Goal: Task Accomplishment & Management: Use online tool/utility

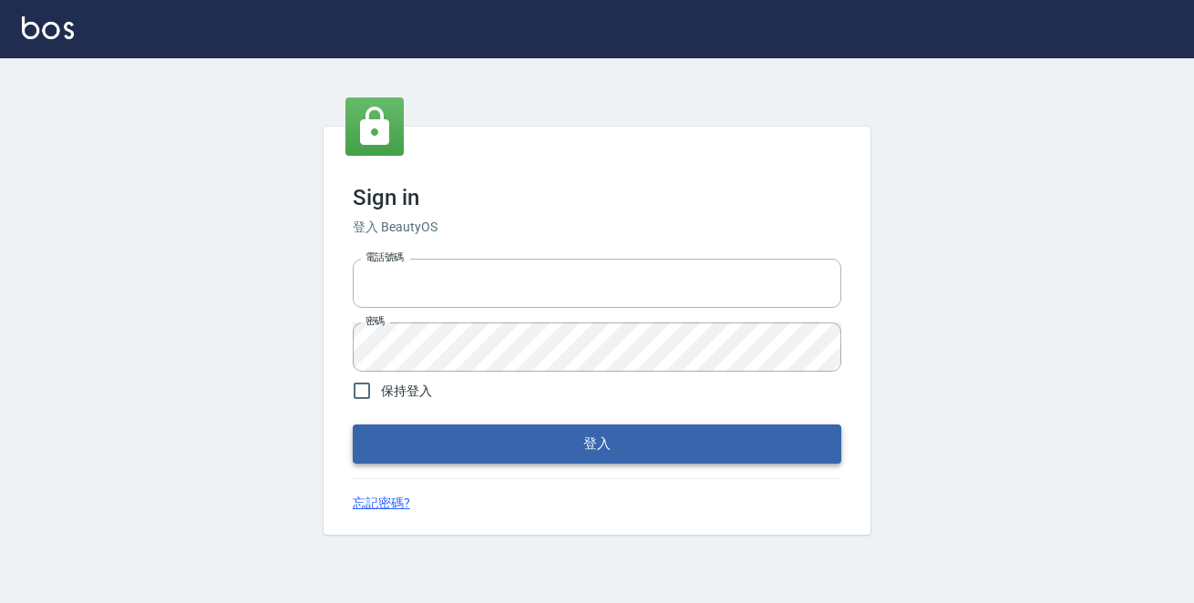
type input "0229470385"
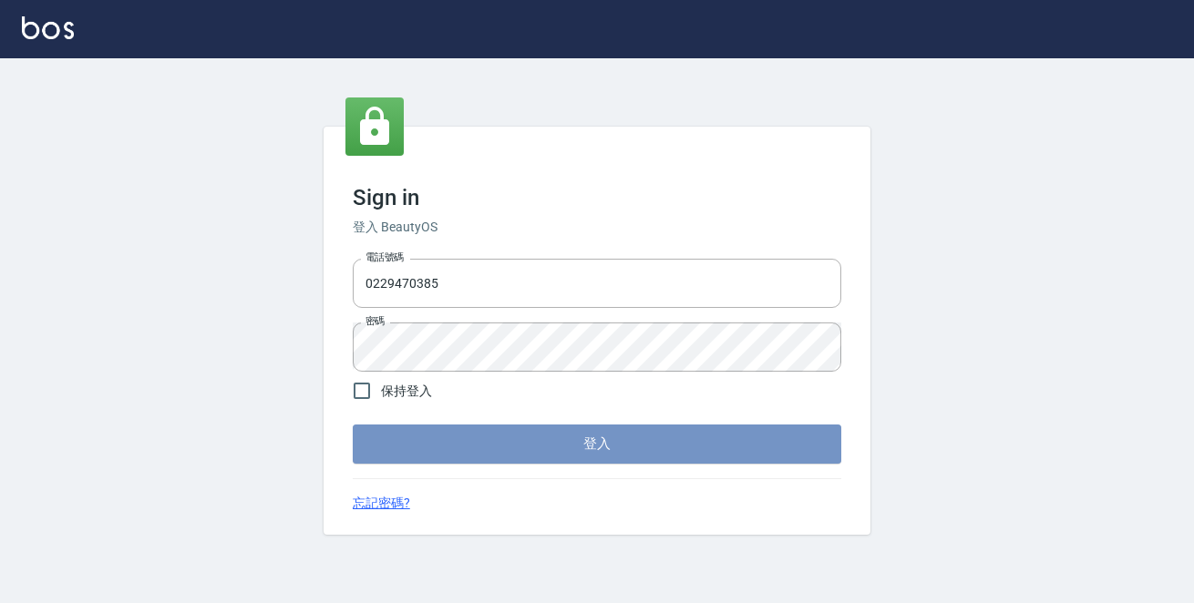
click at [538, 449] on button "登入" at bounding box center [597, 444] width 488 height 38
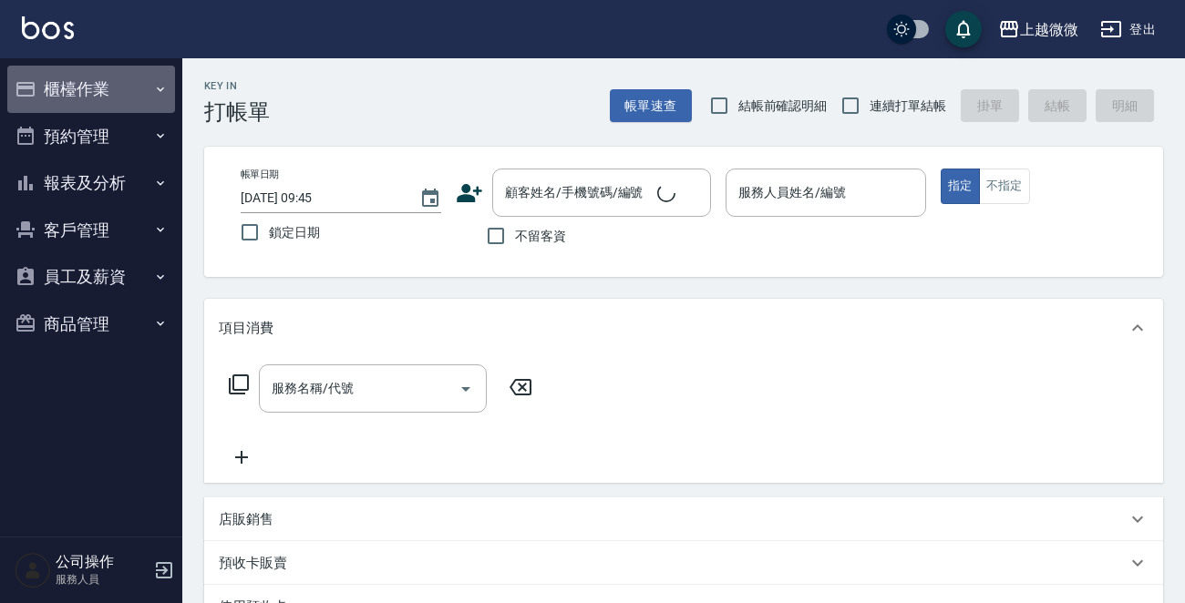
click at [110, 90] on button "櫃檯作業" at bounding box center [91, 89] width 168 height 47
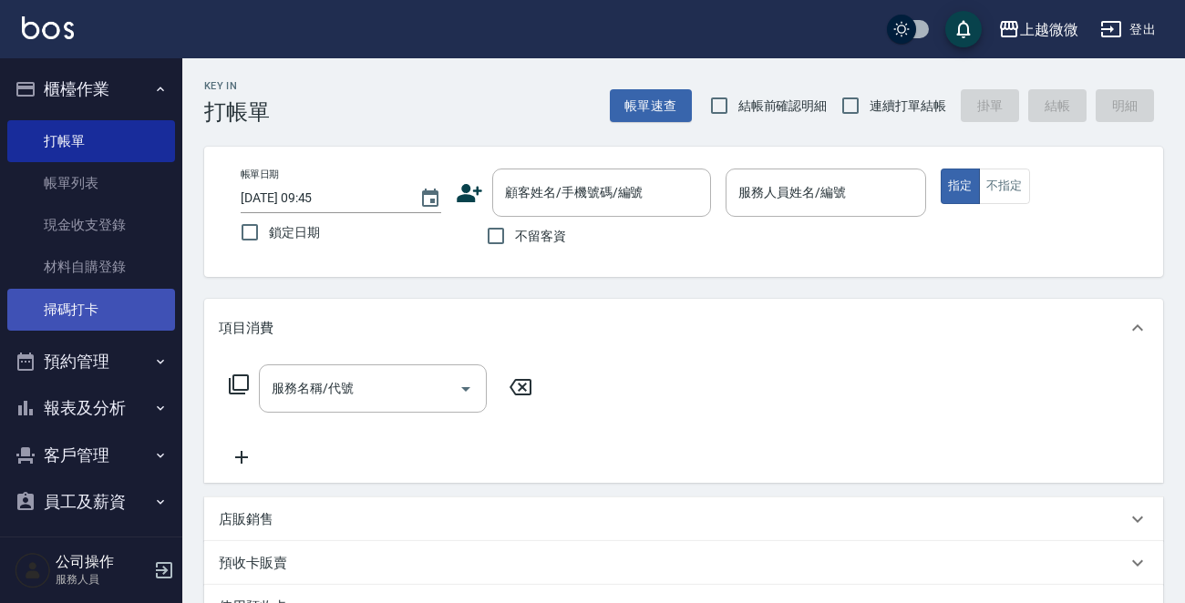
click at [83, 307] on link "掃碼打卡" at bounding box center [91, 310] width 168 height 42
